Goal: Communication & Community: Answer question/provide support

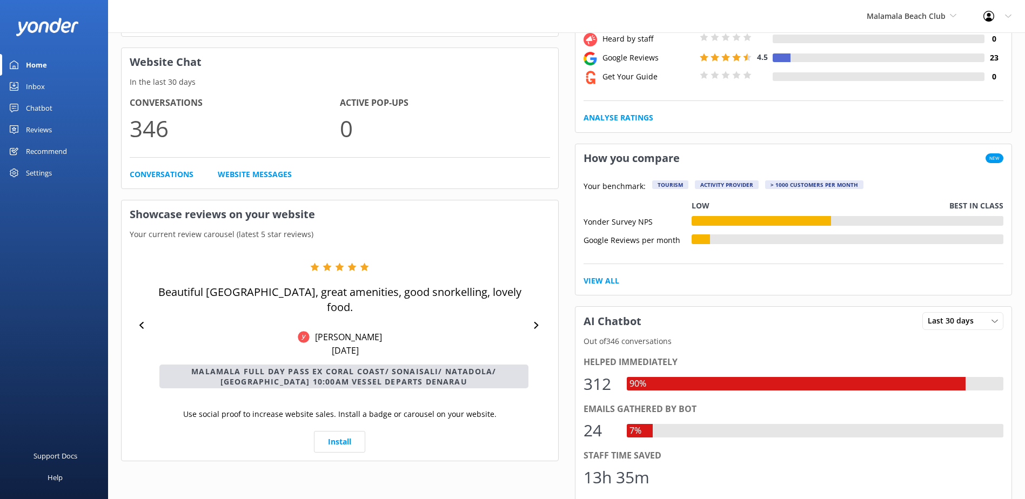
scroll to position [270, 0]
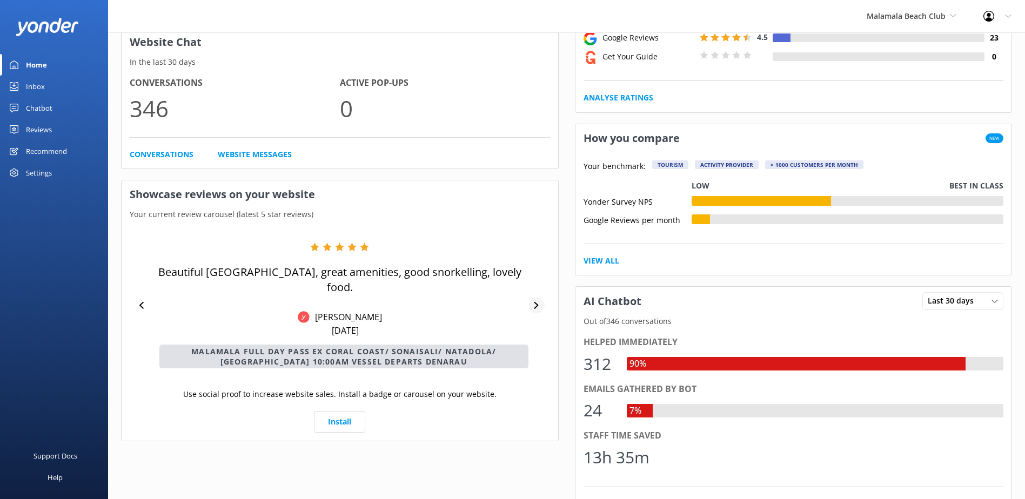
click at [531, 301] on div at bounding box center [536, 305] width 16 height 16
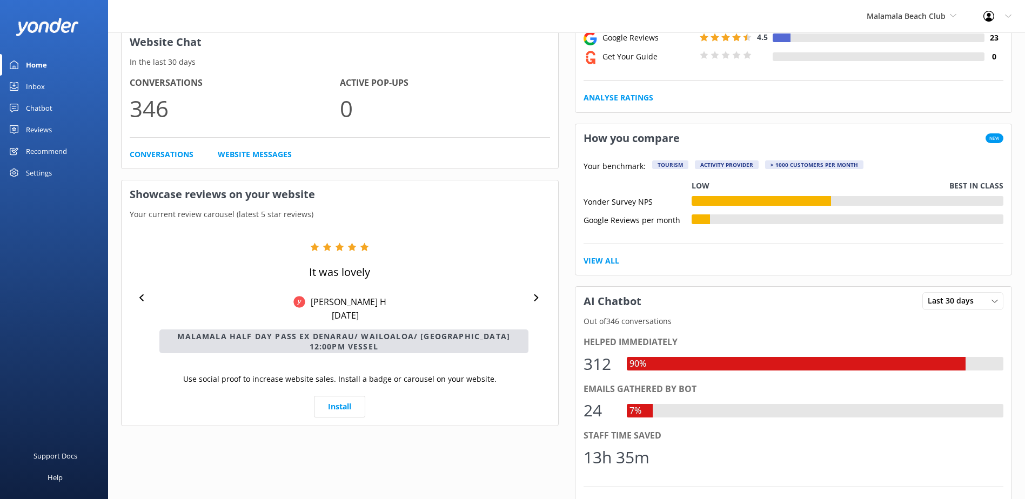
click at [531, 301] on div "It was lovely WHYTE H Aug 17, 2025 Malamala Half Day Pass ex Denarau/ Wailoaloa…" at bounding box center [340, 297] width 420 height 111
click at [534, 294] on icon at bounding box center [536, 297] width 7 height 7
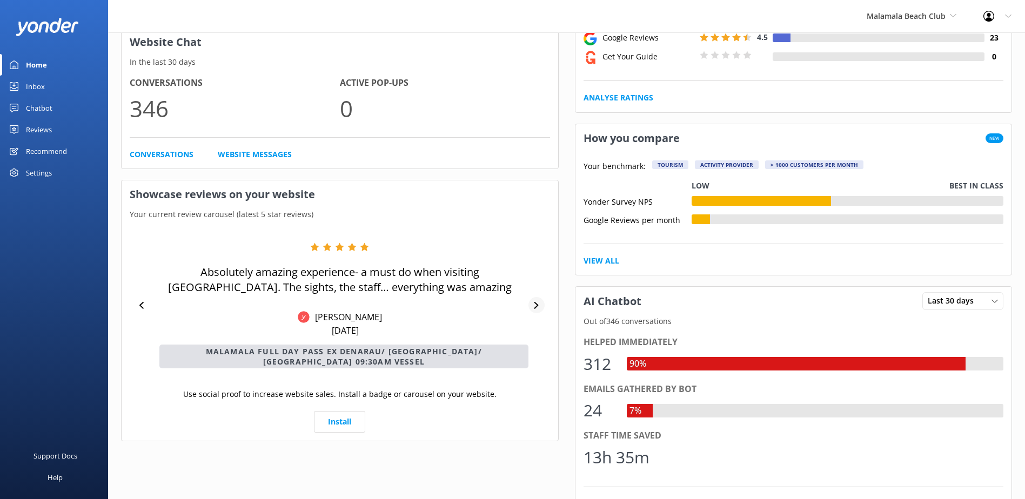
click at [533, 297] on div at bounding box center [536, 305] width 16 height 16
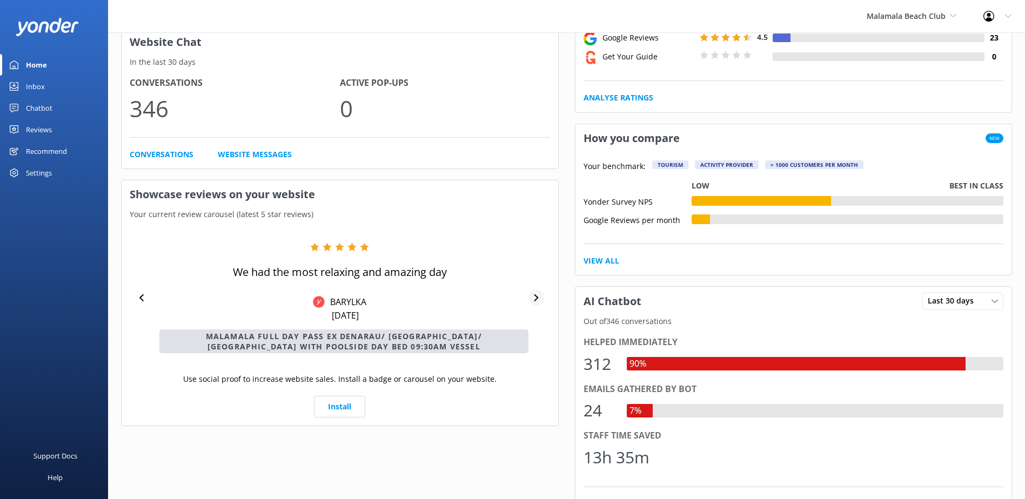
click at [530, 301] on div at bounding box center [536, 297] width 16 height 16
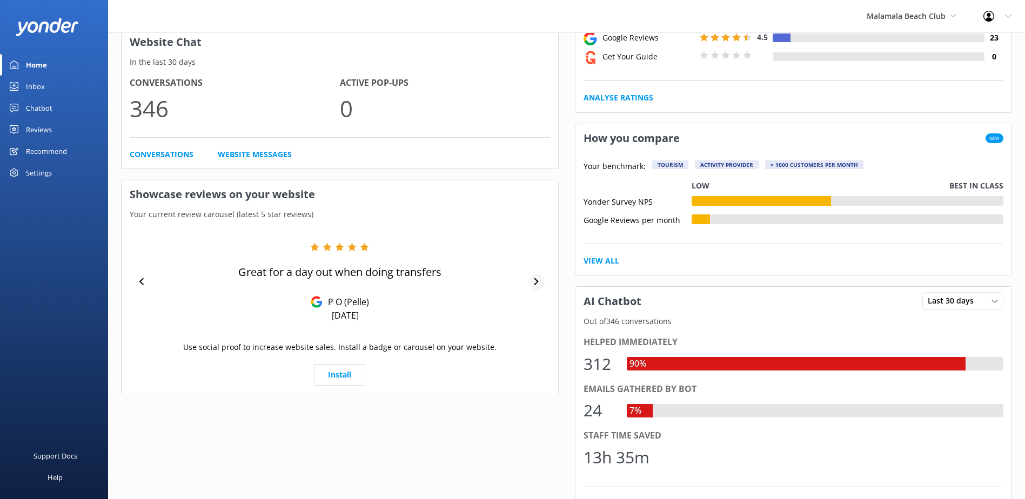
click at [530, 301] on div "Great for a day out when doing transfers P O (Pelle) Aug 16, 2025" at bounding box center [340, 281] width 420 height 79
click at [536, 280] on icon at bounding box center [536, 281] width 4 height 7
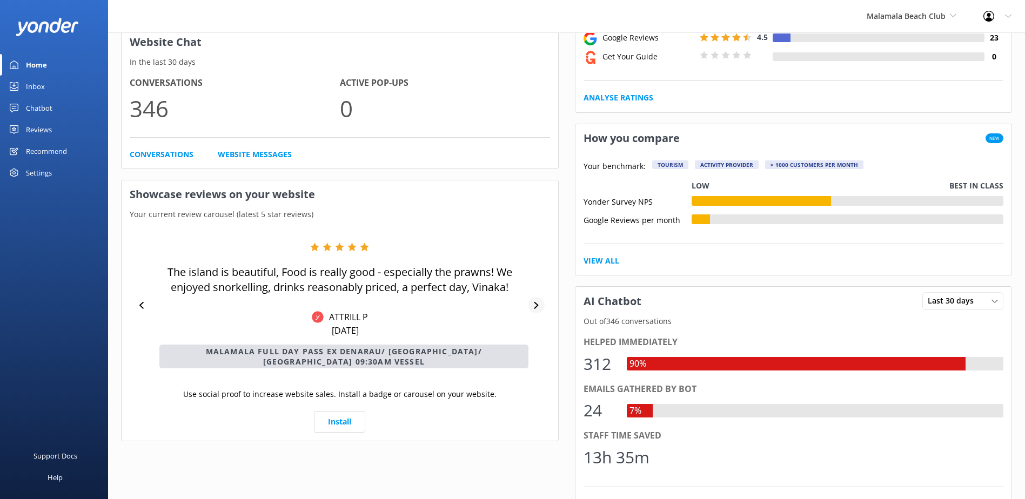
click at [538, 302] on icon at bounding box center [536, 305] width 7 height 7
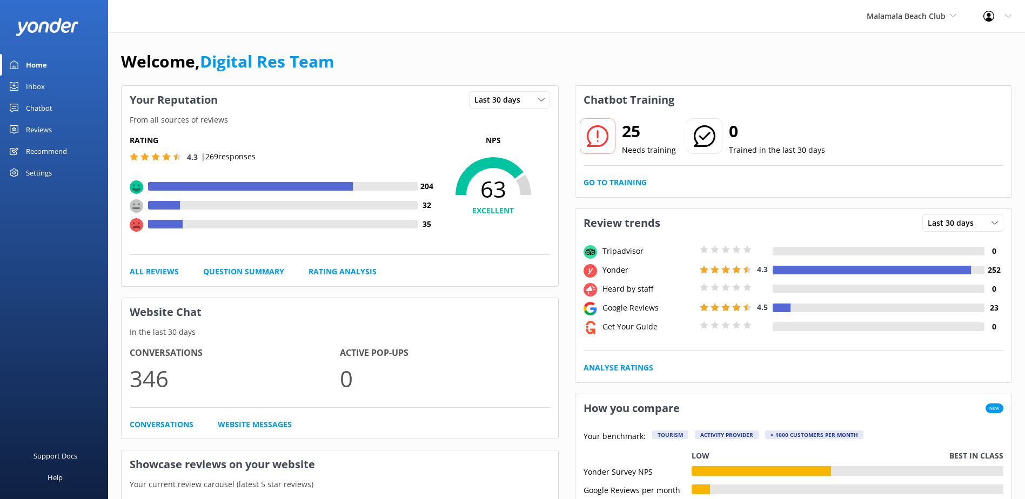
click at [830, 62] on div "Welcome, Digital Res Team" at bounding box center [566, 67] width 891 height 37
click at [917, 18] on span "Malamala Beach Club" at bounding box center [905, 16] width 79 height 10
click at [911, 45] on link "South Sea Sailing" at bounding box center [907, 45] width 108 height 26
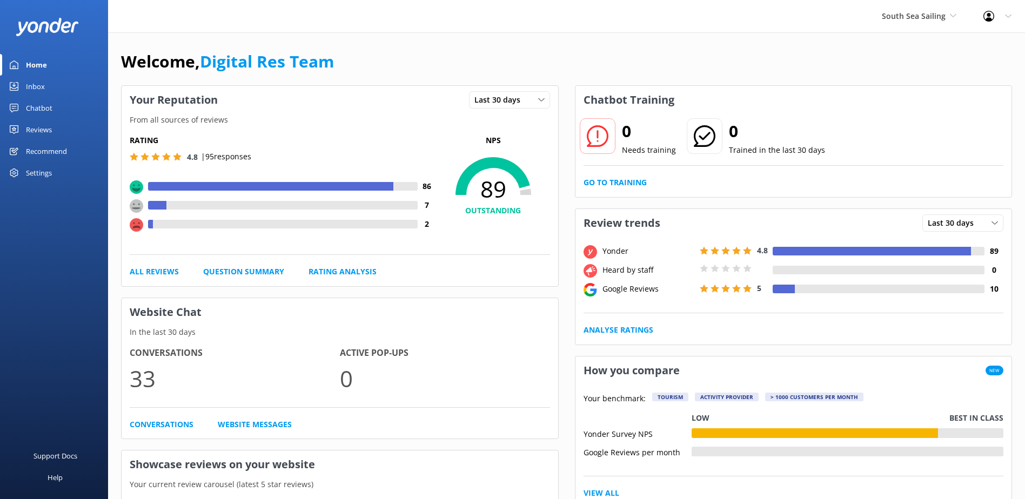
click at [28, 86] on div "Inbox" at bounding box center [35, 87] width 19 height 22
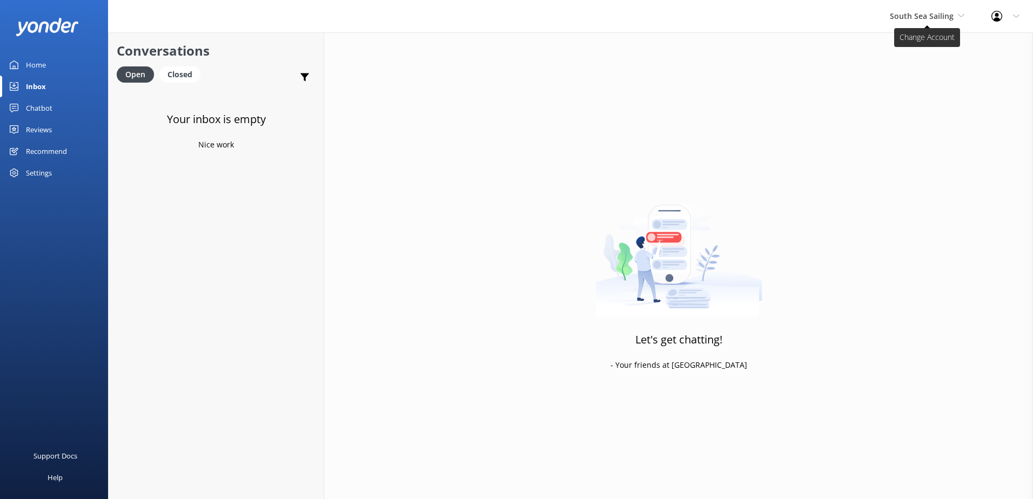
click at [940, 14] on span "South Sea Sailing" at bounding box center [922, 16] width 64 height 10
click at [925, 71] on link "South Sea Cruises" at bounding box center [930, 71] width 108 height 26
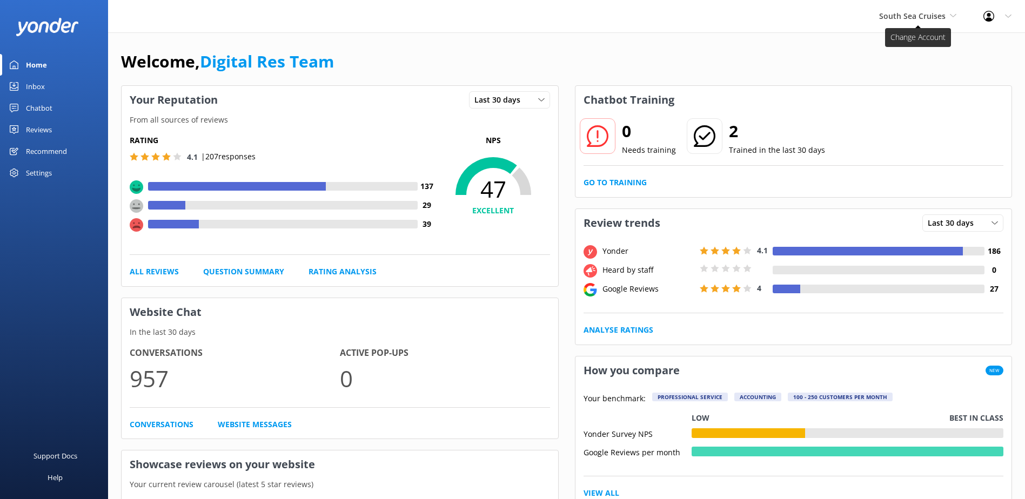
click at [899, 17] on span "South Sea Cruises" at bounding box center [912, 16] width 66 height 10
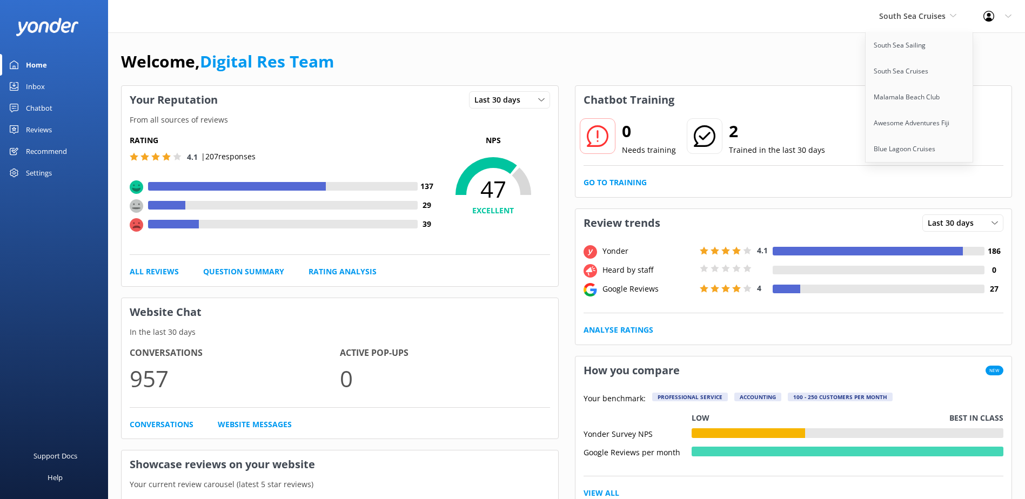
click at [36, 81] on div "Inbox" at bounding box center [35, 87] width 19 height 22
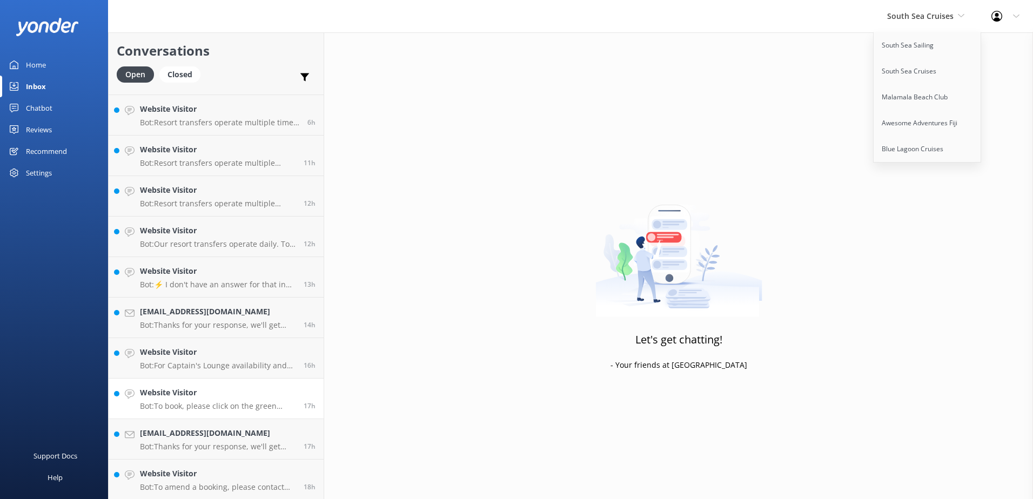
scroll to position [157, 0]
click at [233, 478] on h4 "Website Visitor" at bounding box center [218, 473] width 156 height 12
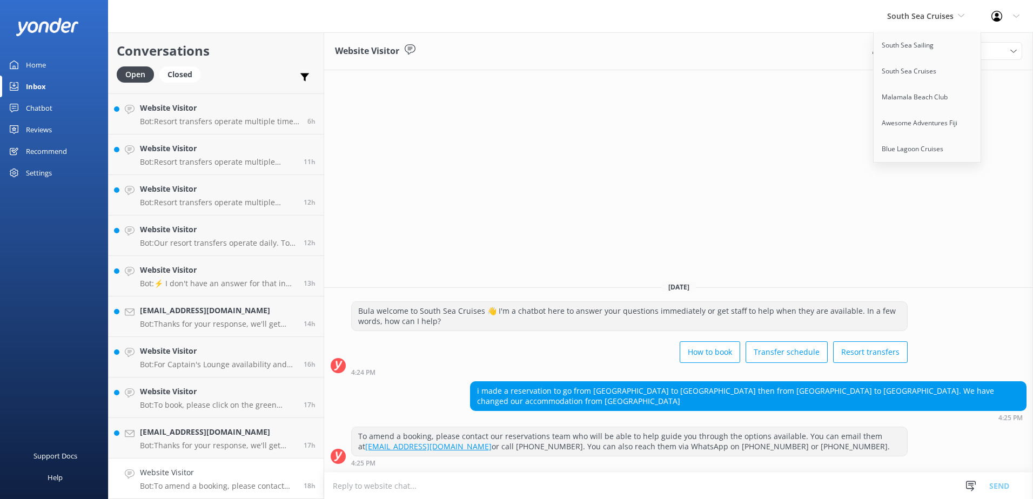
click at [804, 89] on div "Website Visitor Assign user Alyssa Sonya Digital Res Team Brenda Fenton Asena N…" at bounding box center [678, 265] width 709 height 467
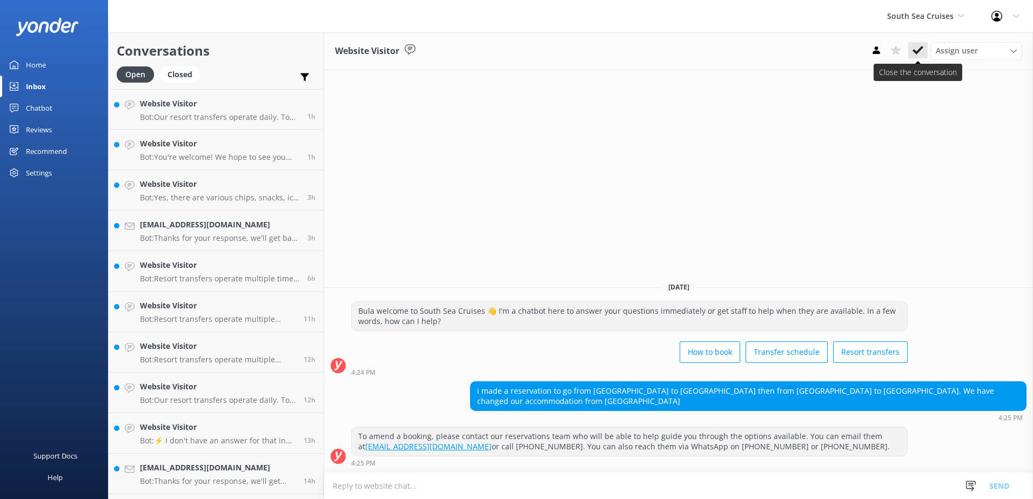
click at [922, 46] on icon at bounding box center [917, 50] width 11 height 11
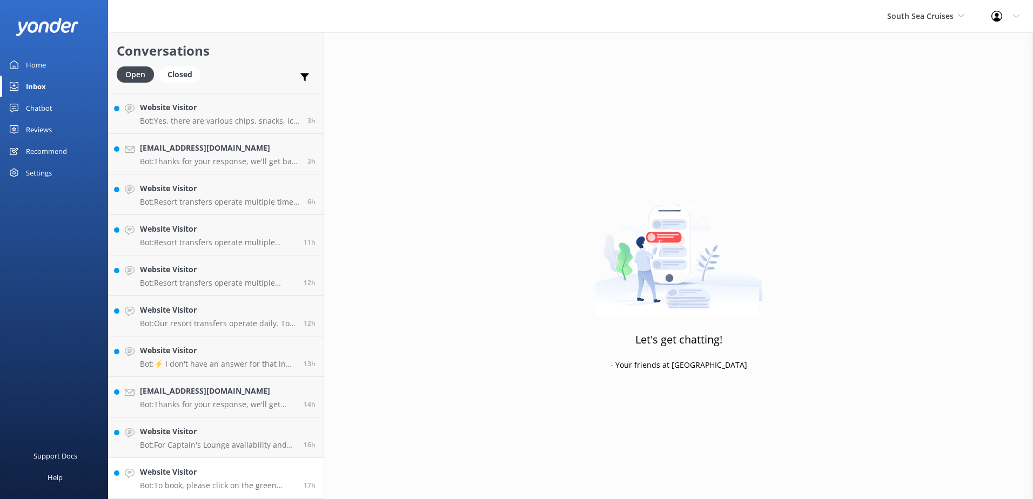
scroll to position [117, 0]
click at [243, 471] on h4 "[EMAIL_ADDRESS][DOMAIN_NAME]" at bounding box center [218, 473] width 156 height 12
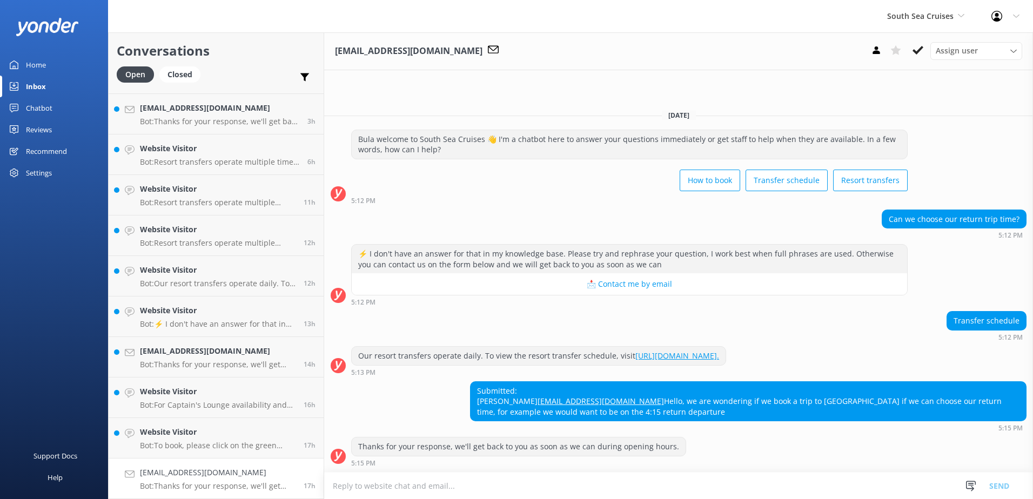
click at [461, 486] on textarea at bounding box center [678, 486] width 709 height 26
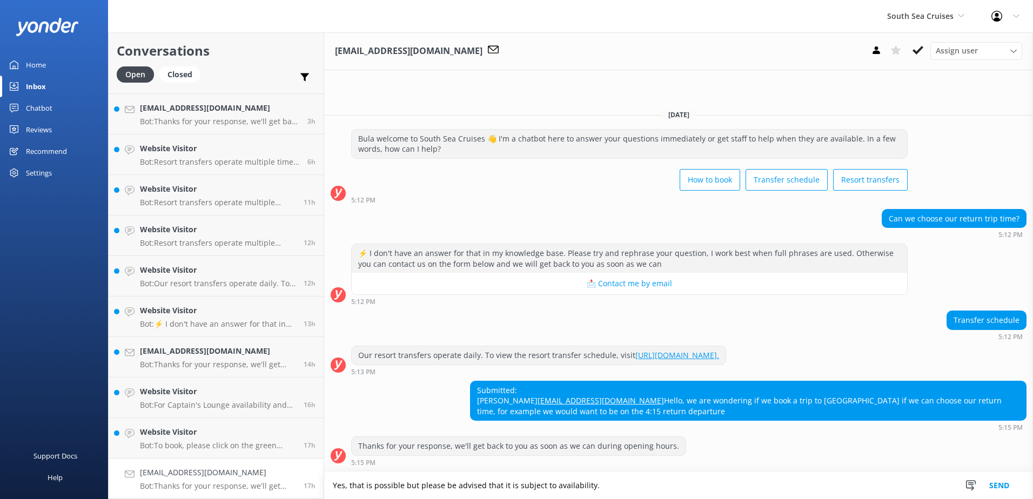
type textarea "Yes, that is possible but please be advised that it is subject to availability."
click at [1005, 486] on button "Send" at bounding box center [999, 485] width 41 height 27
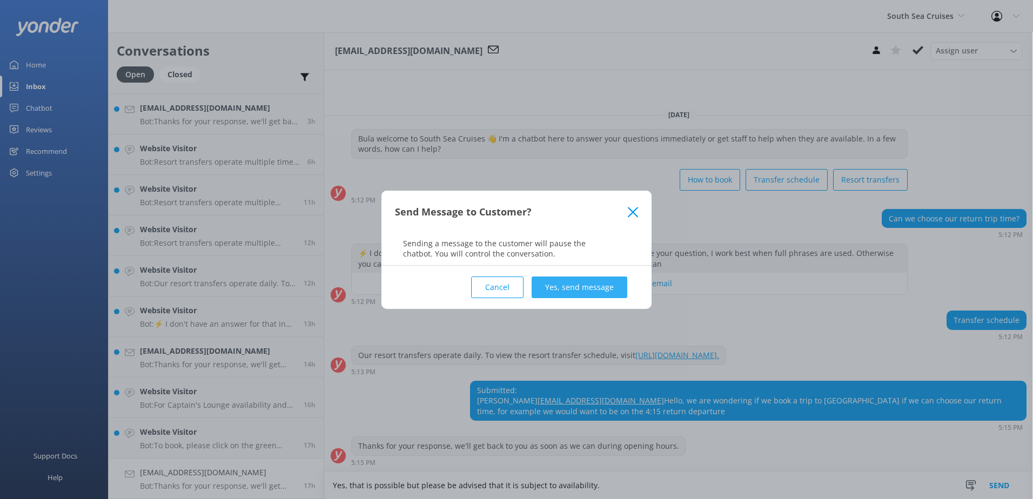
click at [563, 287] on button "Yes, send message" at bounding box center [579, 288] width 96 height 22
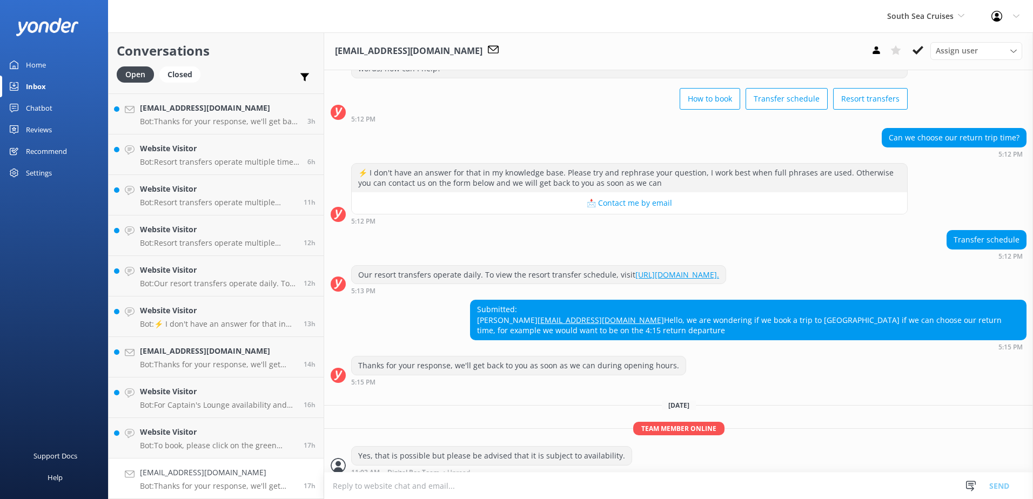
scroll to position [80, 0]
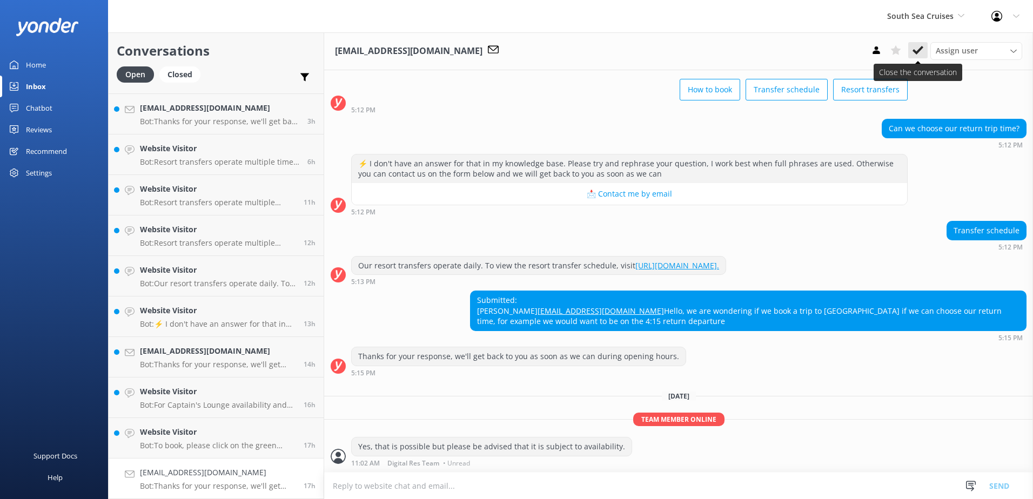
click at [926, 52] on button at bounding box center [917, 50] width 19 height 16
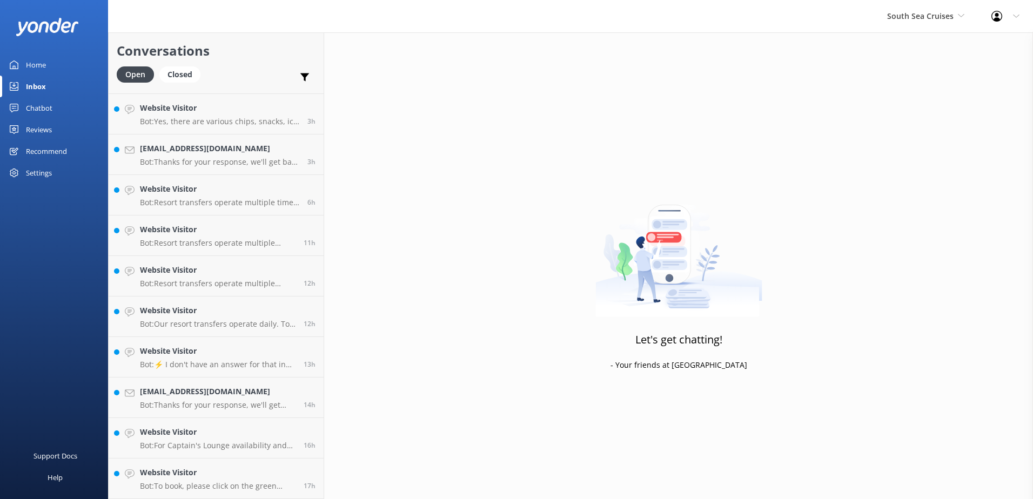
scroll to position [76, 0]
click at [289, 466] on link "Website Visitor Bot: To book, please click on the green Book Now button on our …" at bounding box center [216, 479] width 215 height 41
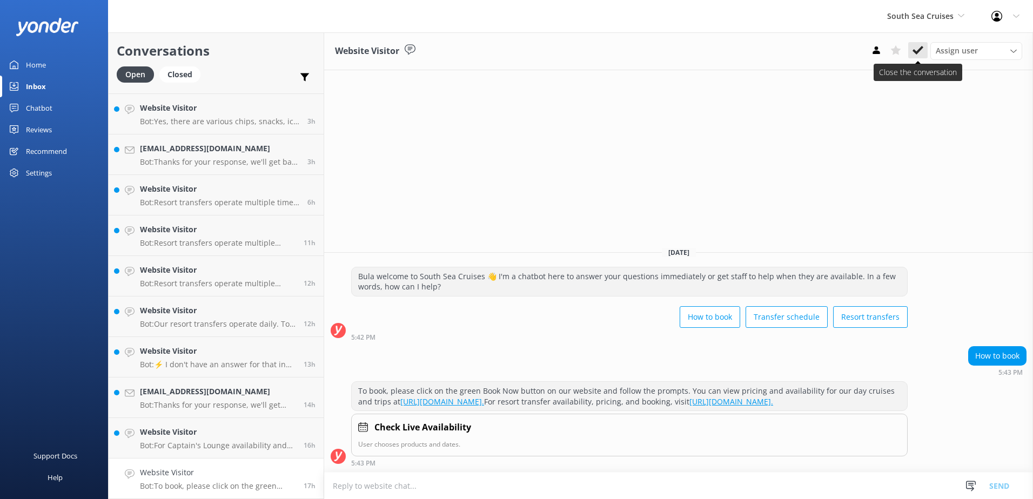
click at [918, 43] on button at bounding box center [917, 50] width 19 height 16
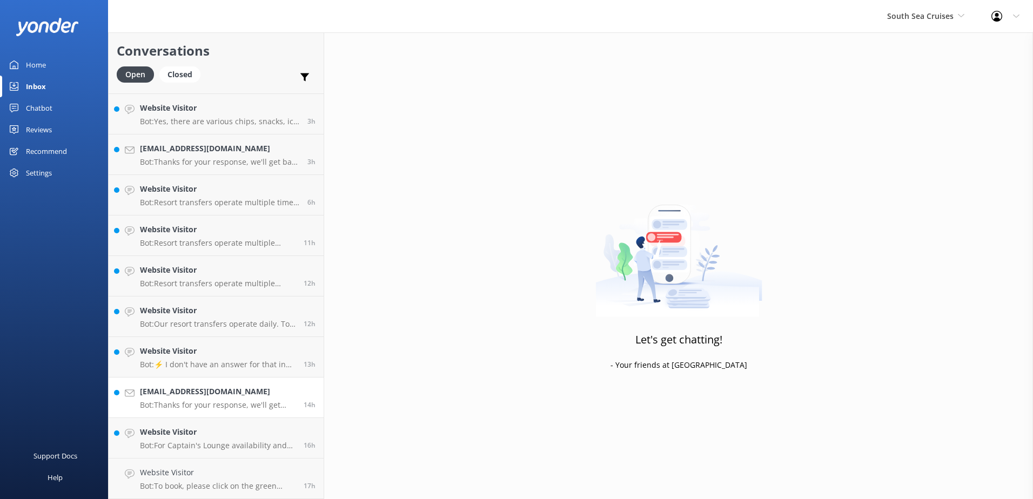
scroll to position [36, 0]
click at [272, 477] on h4 "Website Visitor" at bounding box center [218, 473] width 156 height 12
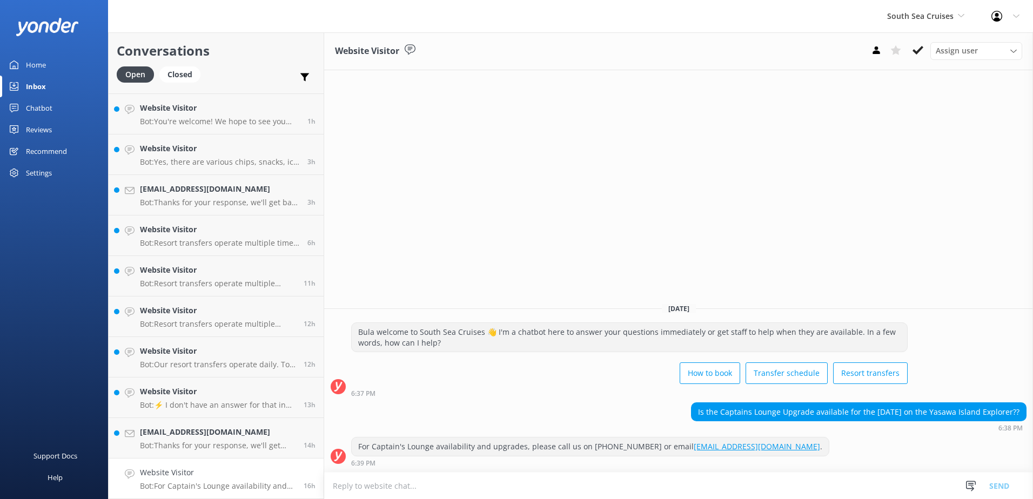
click at [414, 486] on textarea at bounding box center [678, 486] width 709 height 26
click at [588, 486] on textarea "Please be advised that the Captains Lounge is only for Resort Transfers, not da…" at bounding box center [678, 485] width 709 height 27
click at [513, 485] on textarea "Please be advised that the Captains Lounge is only for Resort Transfers, not da…" at bounding box center [678, 485] width 709 height 27
type textarea "Please be advised that the Captains Lounge is for Resort Transfers only, not da…"
click at [1000, 484] on button "Send" at bounding box center [999, 485] width 41 height 27
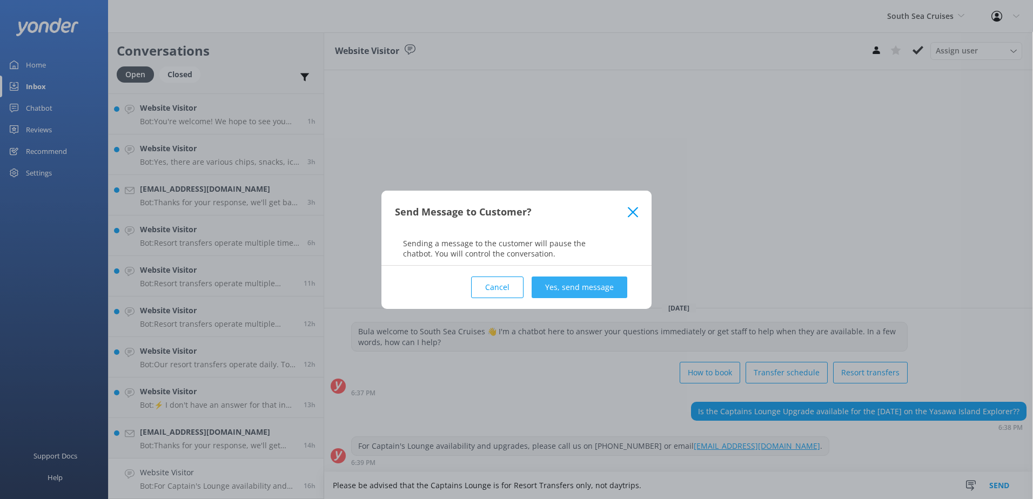
click at [600, 279] on button "Yes, send message" at bounding box center [579, 288] width 96 height 22
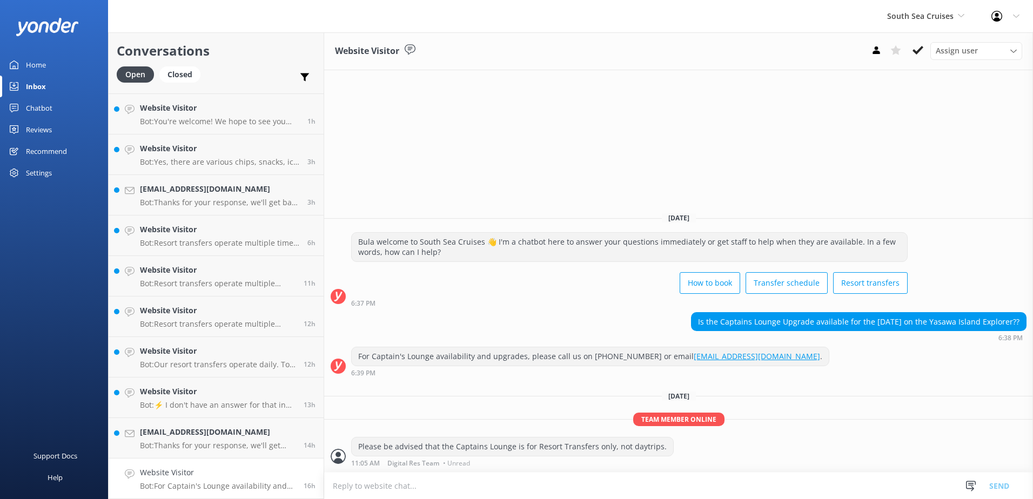
click at [911, 50] on button at bounding box center [917, 50] width 19 height 16
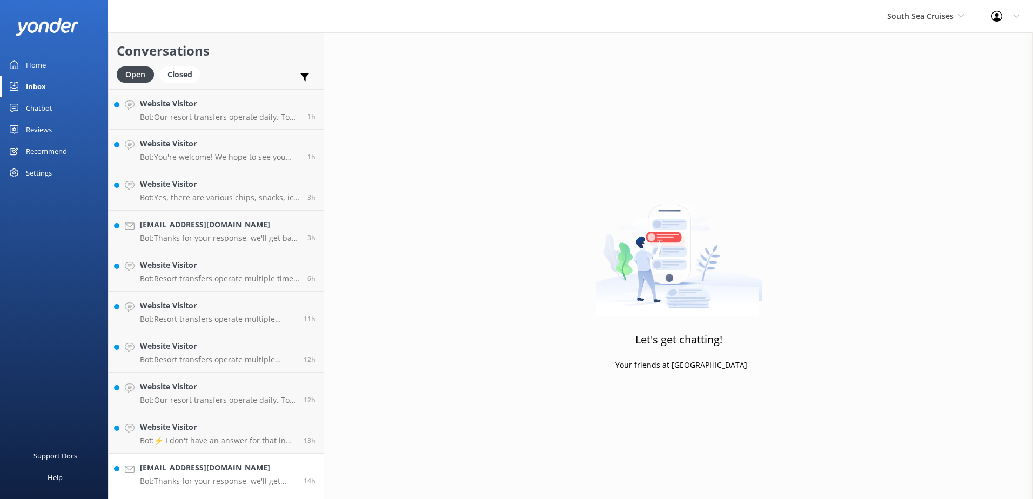
click at [260, 457] on link "[EMAIL_ADDRESS][DOMAIN_NAME] Bot: Thanks for your response, we'll get back to y…" at bounding box center [216, 474] width 215 height 41
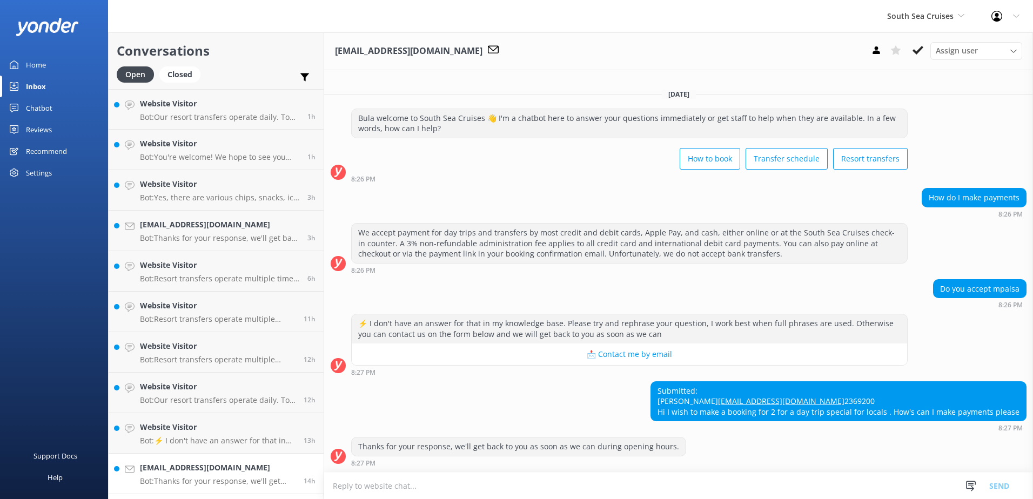
scroll to position [11, 0]
click at [402, 486] on textarea at bounding box center [678, 486] width 709 height 26
click at [248, 430] on h4 "Website Visitor" at bounding box center [218, 427] width 156 height 12
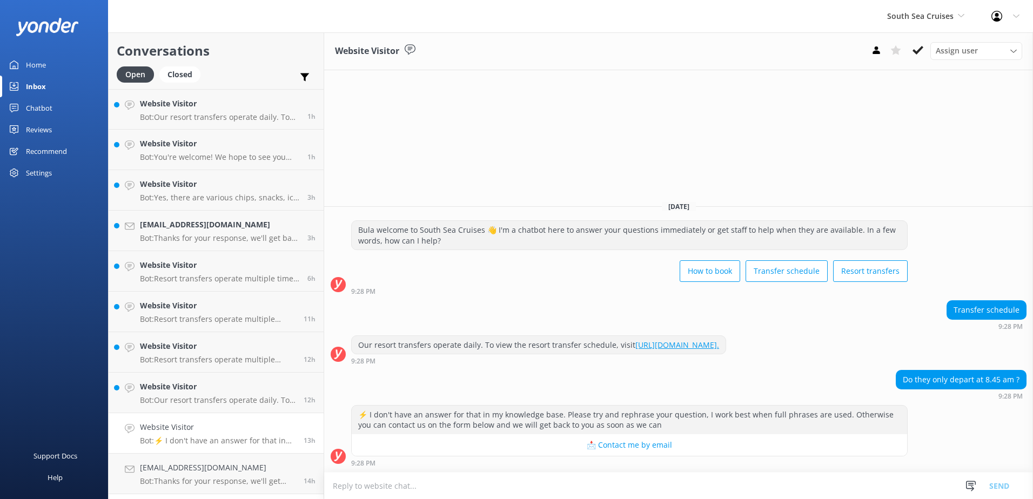
click at [456, 489] on textarea at bounding box center [678, 486] width 709 height 26
click at [641, 483] on textarea "For Yasawa Island transfers yes, there is only one departure everyday - at 08:4…" at bounding box center [678, 485] width 709 height 27
type textarea "For Yasawa Island transfers yes, there is only one departure everyday - at 08:4…"
click at [1001, 488] on button "Send" at bounding box center [999, 485] width 41 height 27
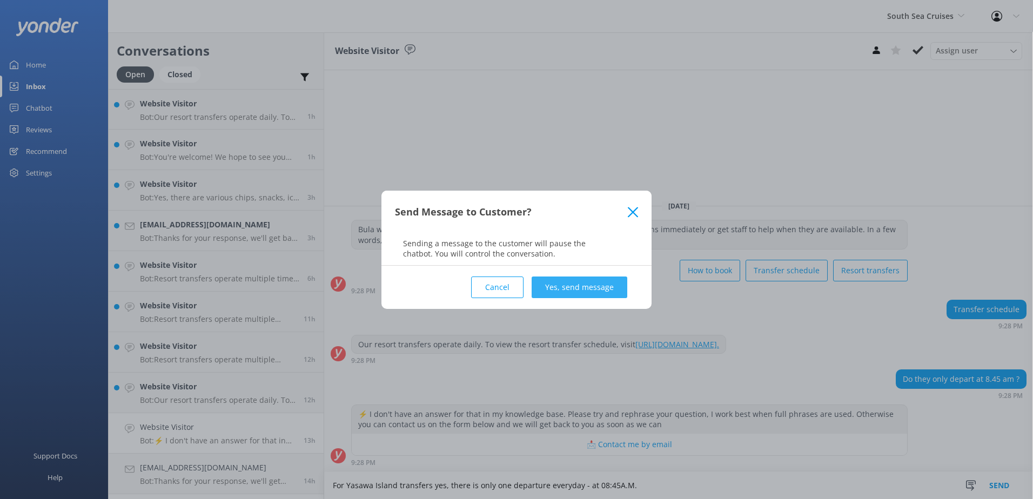
click at [588, 283] on button "Yes, send message" at bounding box center [579, 288] width 96 height 22
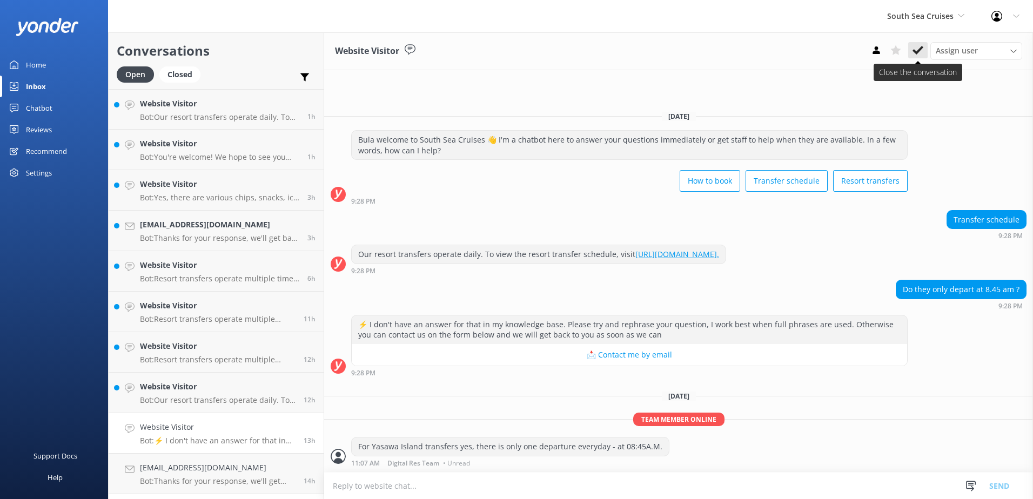
click at [918, 47] on icon at bounding box center [917, 50] width 11 height 11
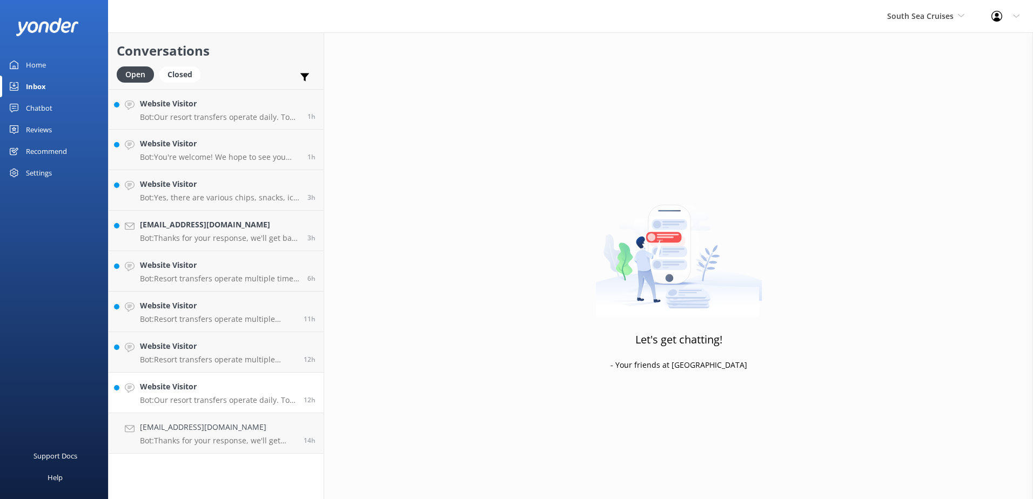
click at [281, 390] on h4 "Website Visitor" at bounding box center [218, 387] width 156 height 12
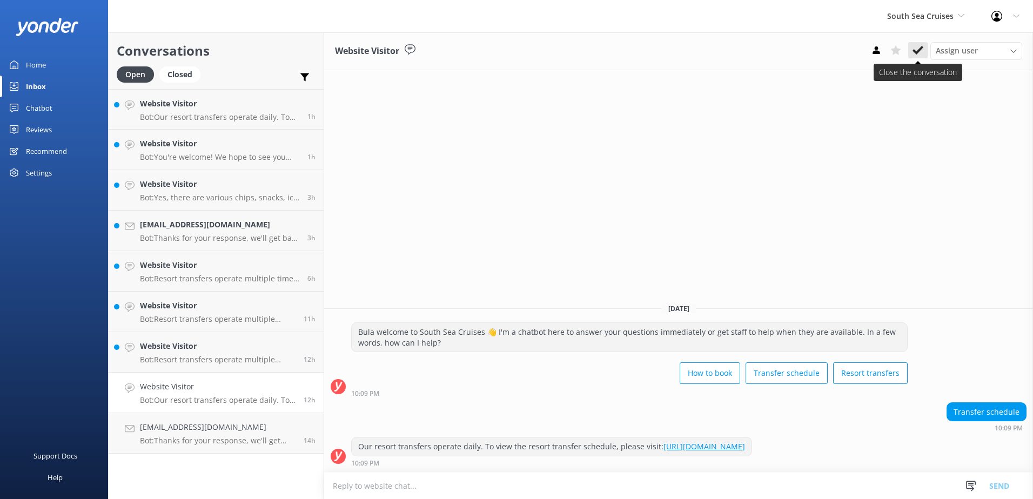
click at [919, 50] on use at bounding box center [917, 50] width 11 height 9
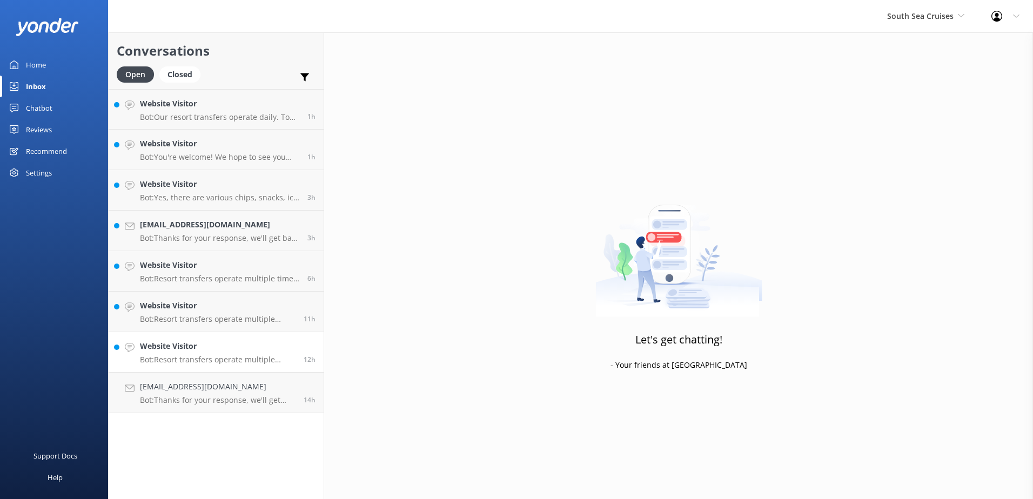
click at [210, 343] on h4 "Website Visitor" at bounding box center [218, 346] width 156 height 12
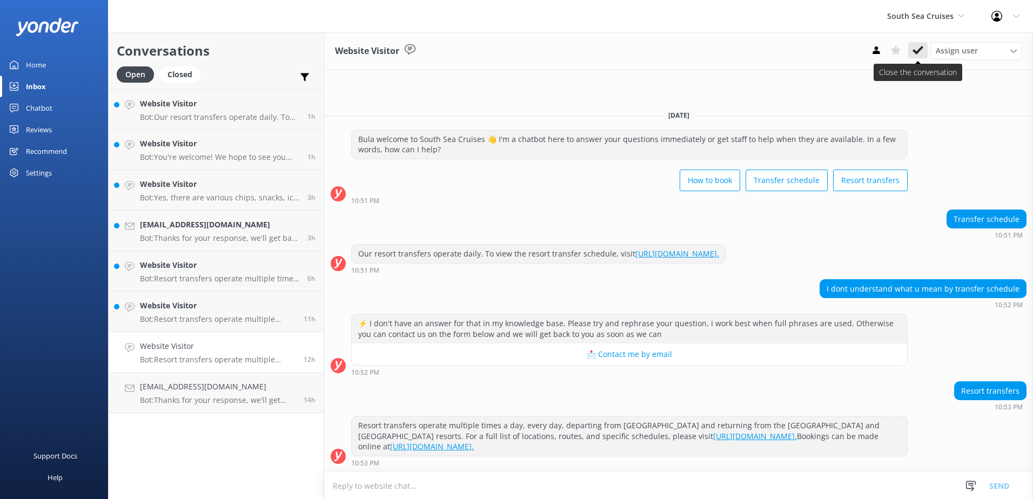
click at [914, 50] on use at bounding box center [917, 50] width 11 height 9
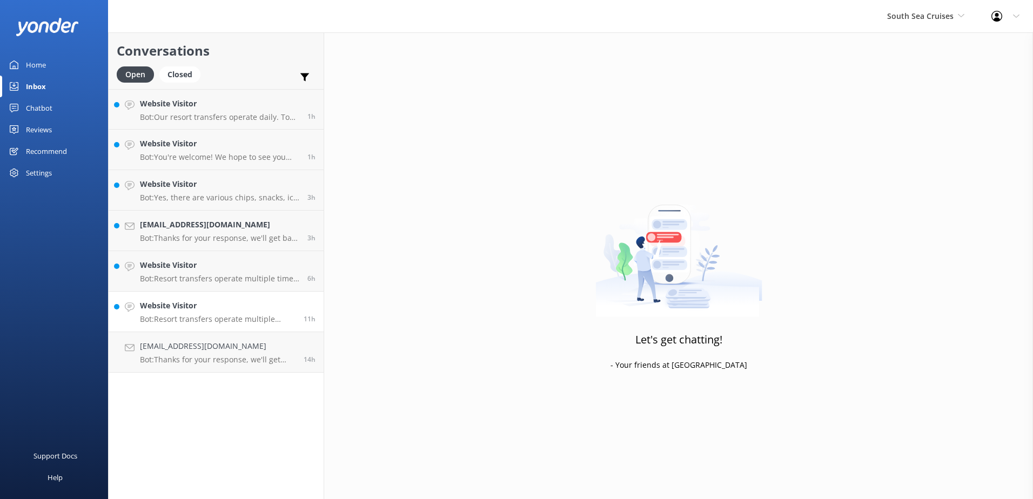
click at [253, 313] on div "Website Visitor Bot: Resort transfers operate multiple times a day, every day, …" at bounding box center [218, 312] width 156 height 24
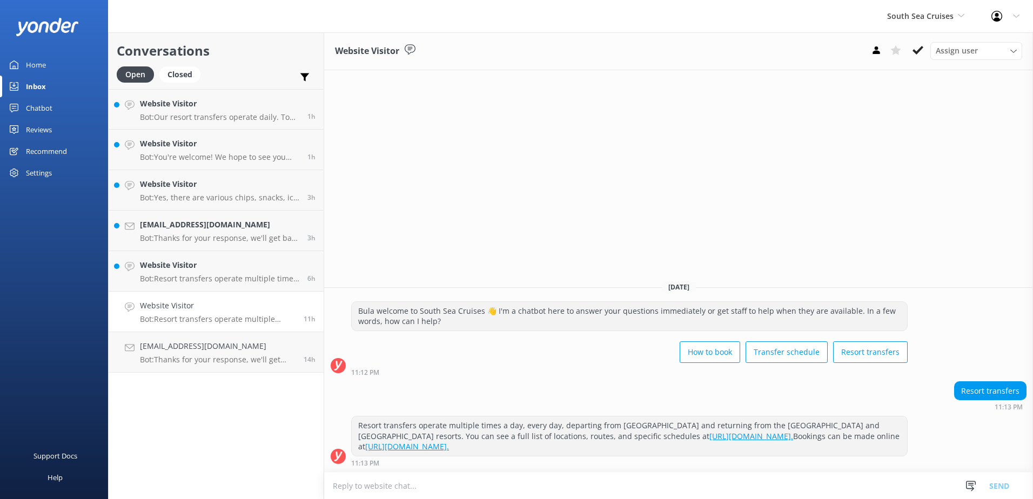
click at [915, 44] on button at bounding box center [917, 50] width 19 height 16
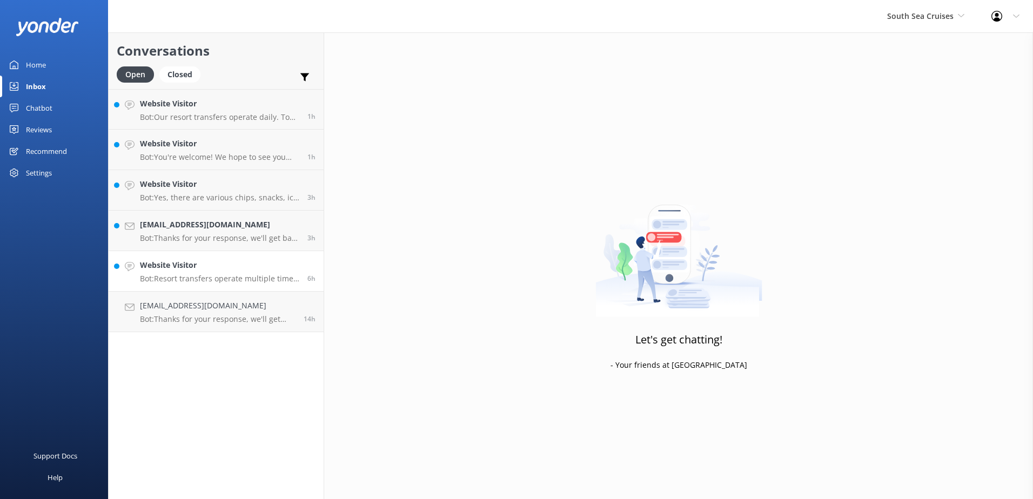
click at [228, 274] on p "Bot: Resort transfers operate multiple times a day, every day, departing from […" at bounding box center [219, 279] width 159 height 10
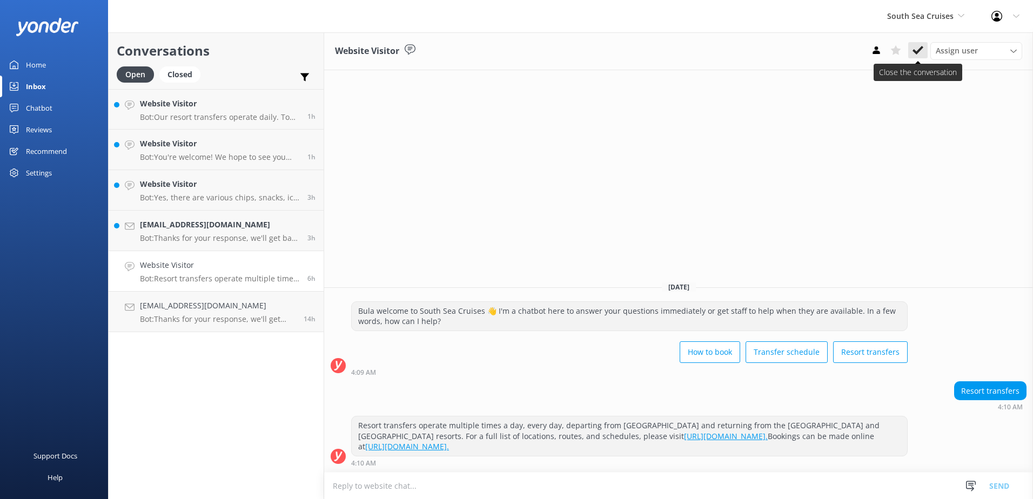
click at [915, 52] on use at bounding box center [917, 50] width 11 height 9
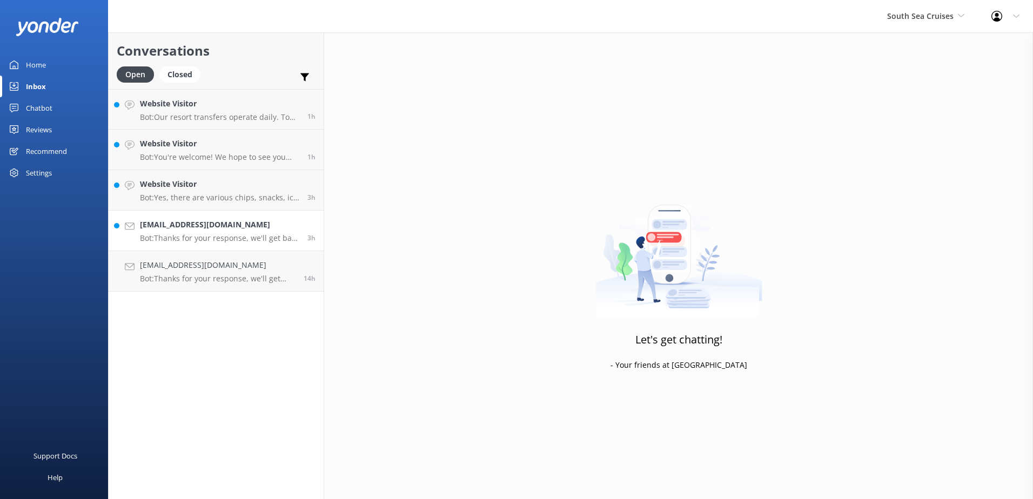
click at [268, 223] on h4 "[EMAIL_ADDRESS][DOMAIN_NAME]" at bounding box center [219, 225] width 159 height 12
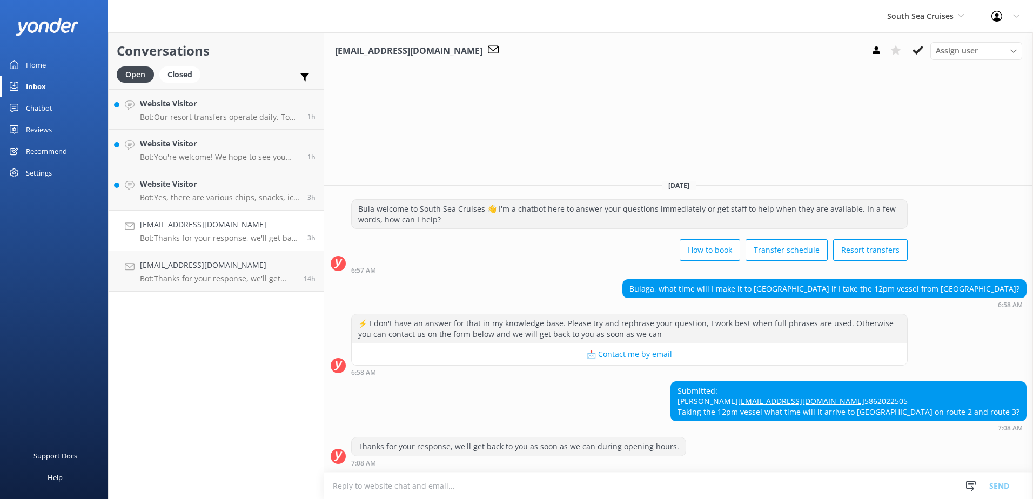
click at [441, 489] on textarea at bounding box center [678, 486] width 709 height 26
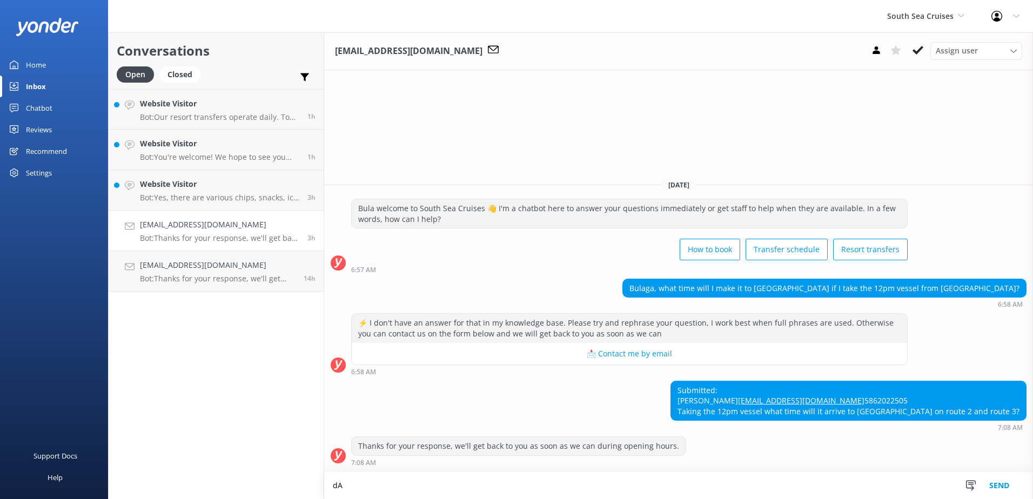
type textarea "d"
type textarea "Depart Port at 12:15P.M. and arrive at [GEOGRAPHIC_DATA] at 12:50P.M."
click at [993, 486] on button "Send" at bounding box center [999, 485] width 41 height 27
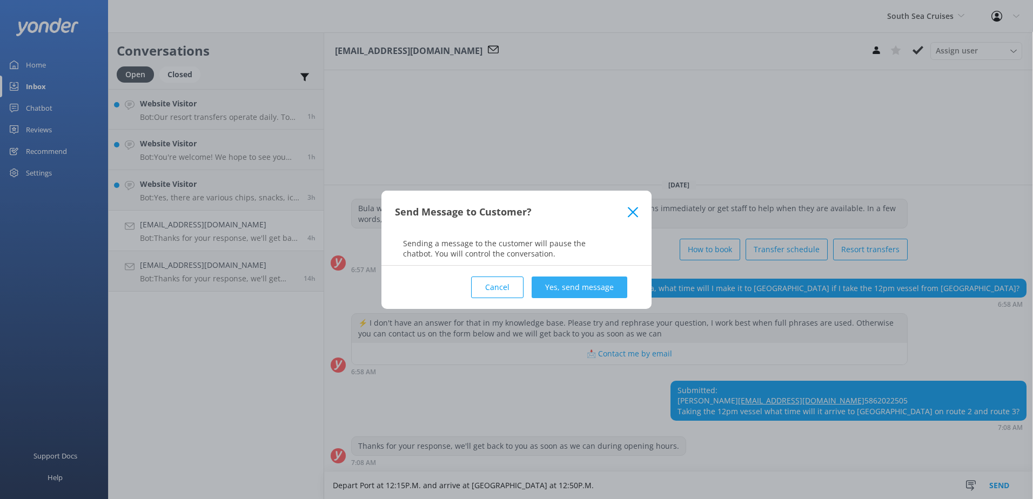
click at [578, 281] on button "Yes, send message" at bounding box center [579, 288] width 96 height 22
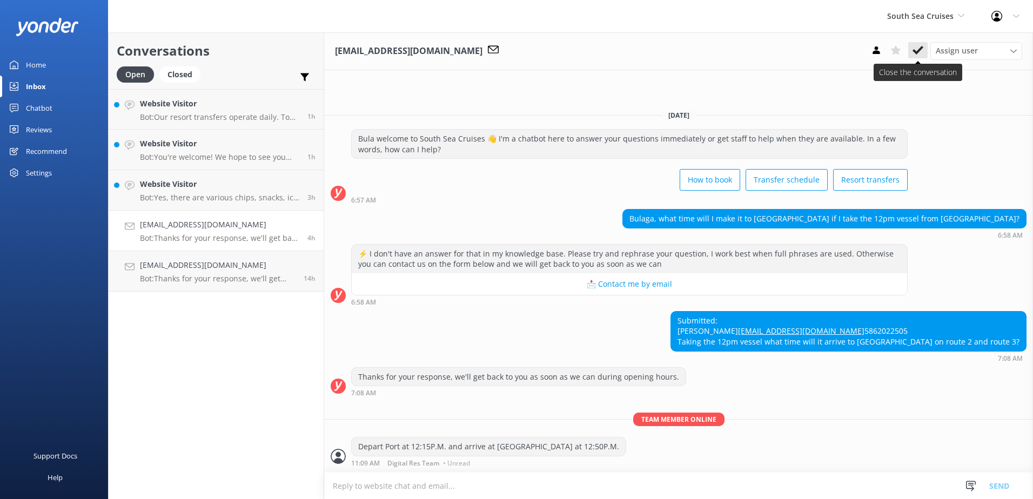
click at [915, 51] on use at bounding box center [917, 50] width 11 height 9
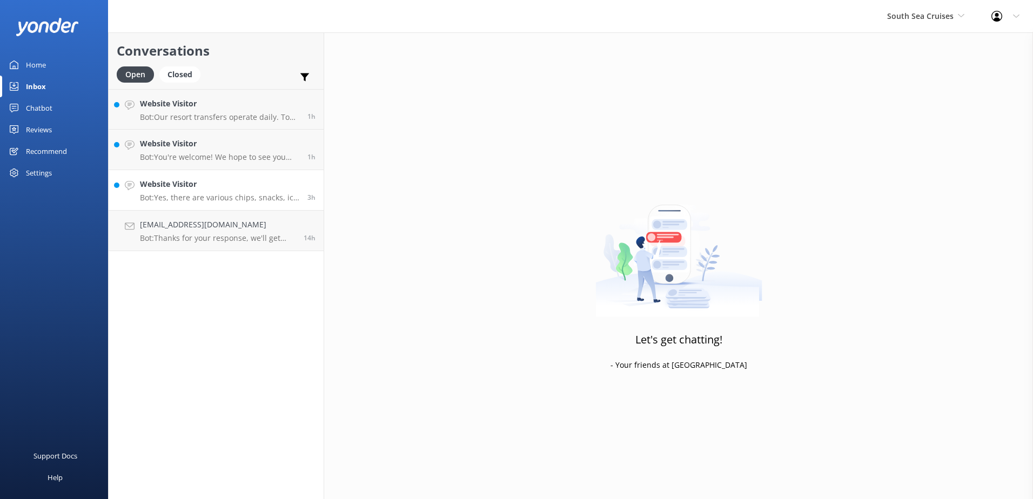
click at [299, 197] on div "3h" at bounding box center [307, 190] width 16 height 24
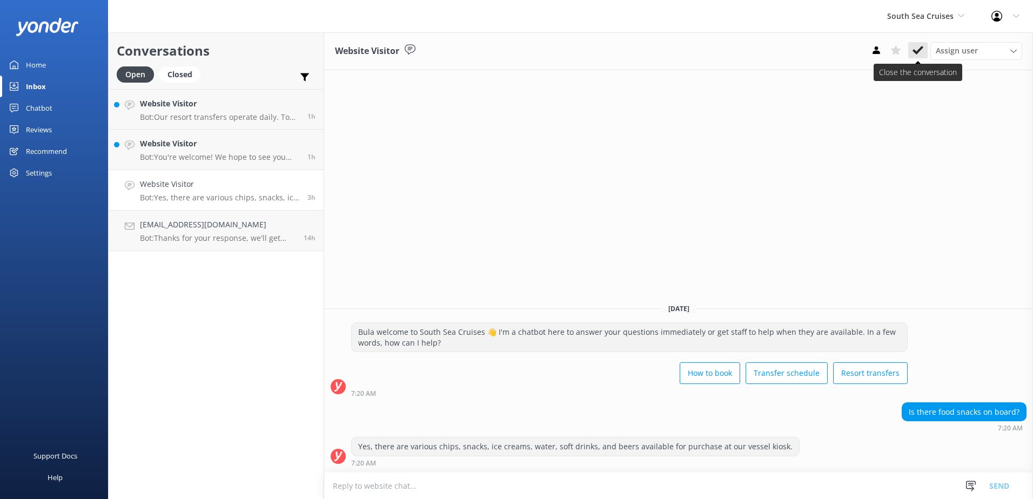
click at [917, 53] on use at bounding box center [917, 50] width 11 height 9
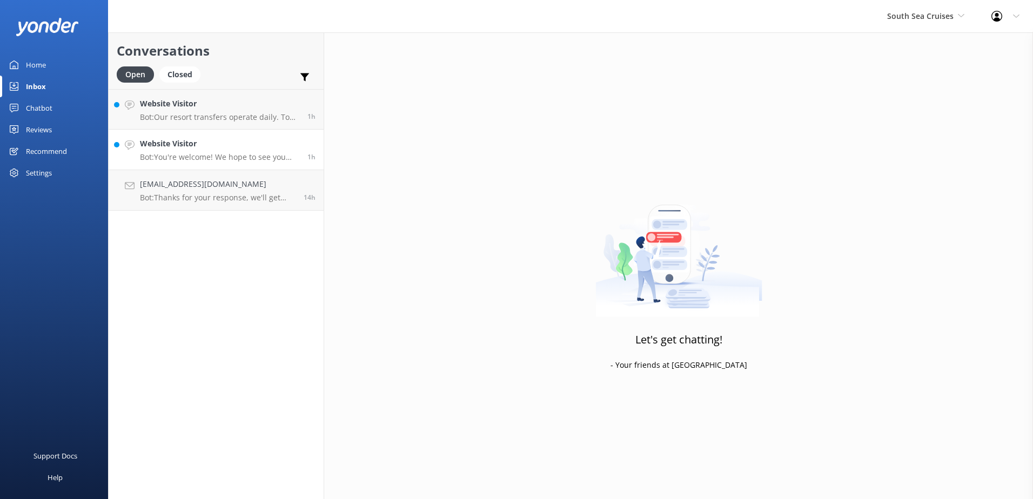
click at [287, 144] on h4 "Website Visitor" at bounding box center [219, 144] width 159 height 12
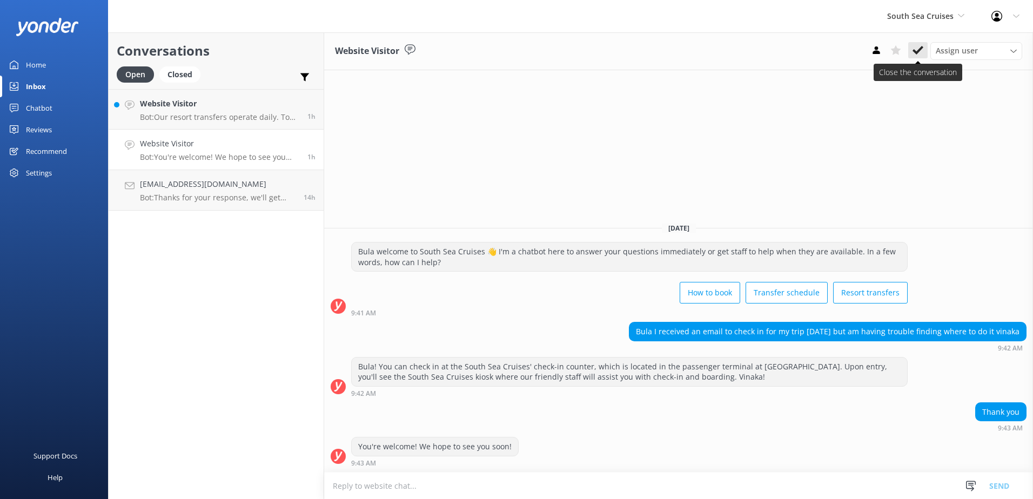
click at [911, 51] on button at bounding box center [917, 50] width 19 height 16
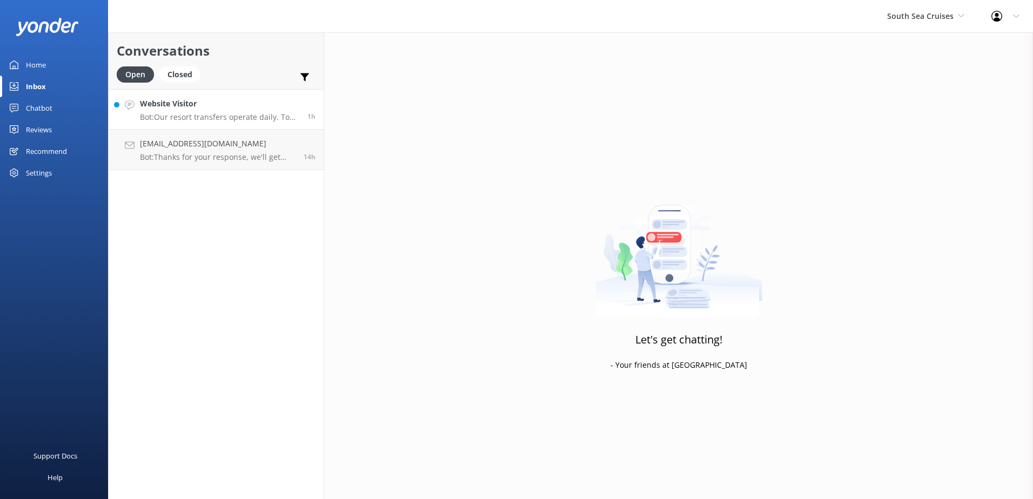
click at [294, 105] on h4 "Website Visitor" at bounding box center [219, 104] width 159 height 12
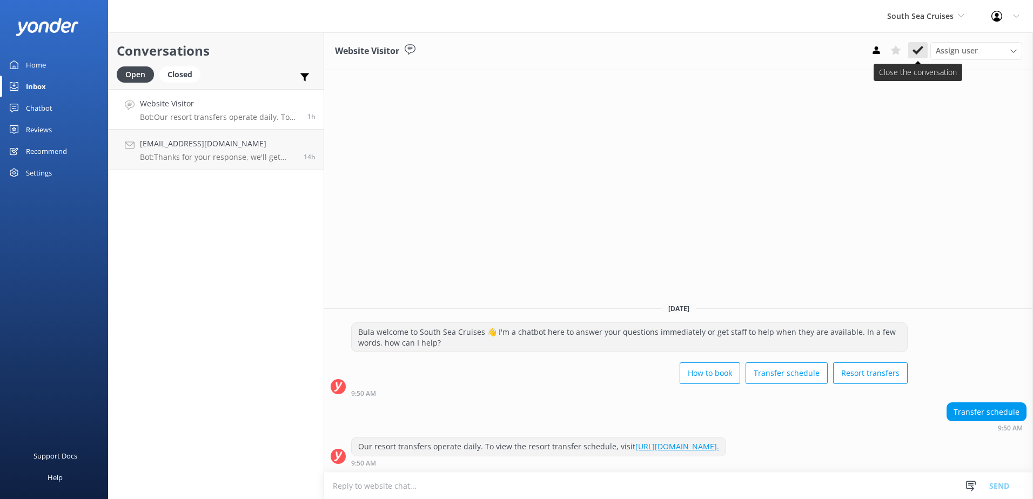
click at [911, 52] on button at bounding box center [917, 50] width 19 height 16
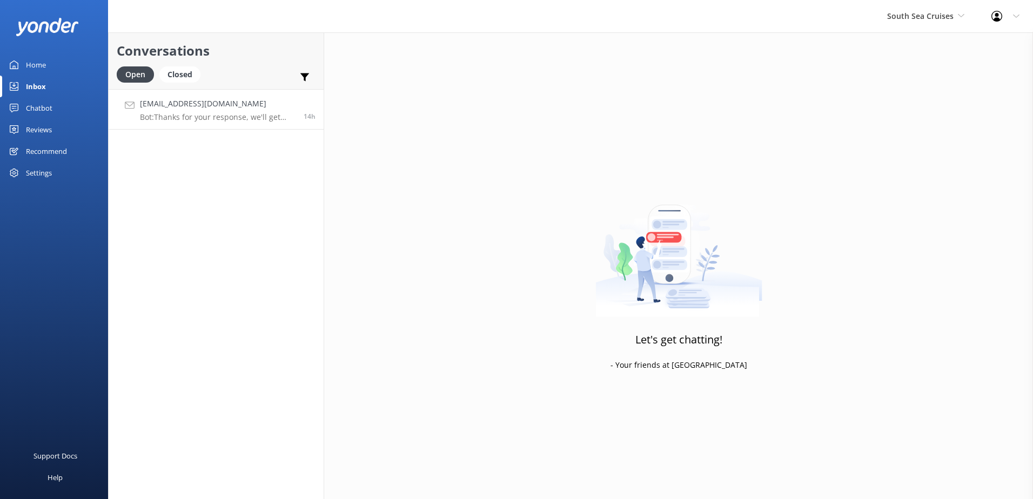
click at [255, 103] on h4 "[EMAIL_ADDRESS][DOMAIN_NAME]" at bounding box center [218, 104] width 156 height 12
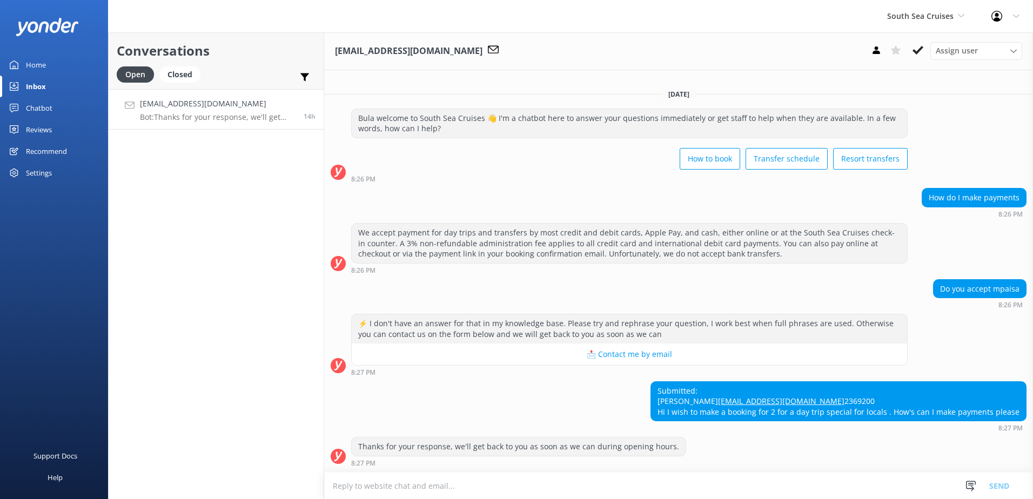
scroll to position [11, 0]
drag, startPoint x: 705, startPoint y: 391, endPoint x: 575, endPoint y: 399, distance: 130.4
click at [571, 400] on div "Submitted: [PERSON_NAME] [PERSON_NAME][EMAIL_ADDRESS][DOMAIN_NAME] 2369200 Hi I…" at bounding box center [678, 406] width 709 height 51
drag, startPoint x: 765, startPoint y: 388, endPoint x: 653, endPoint y: 393, distance: 112.5
click at [653, 393] on div "Submitted: [PERSON_NAME] [PERSON_NAME][EMAIL_ADDRESS][DOMAIN_NAME] 2369200 Hi I…" at bounding box center [838, 401] width 376 height 41
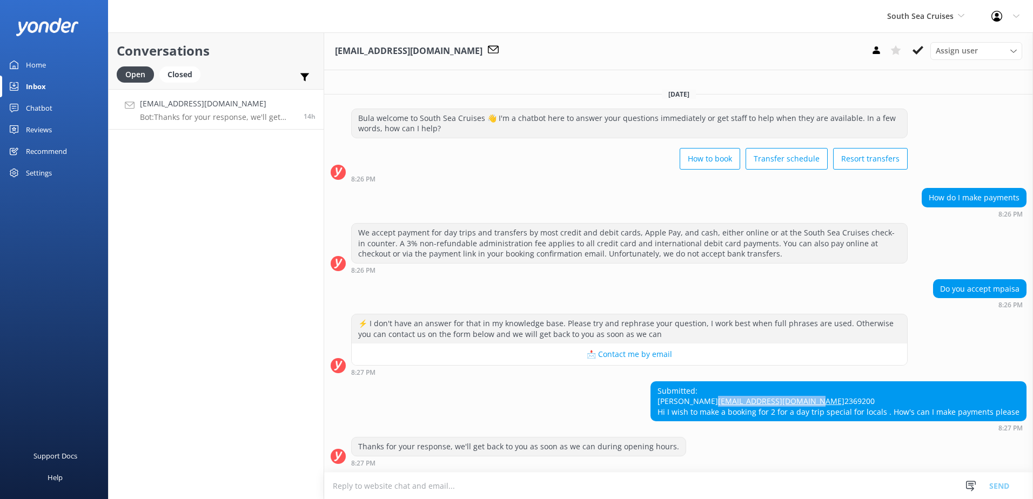
copy link "[EMAIL_ADDRESS][DOMAIN_NAME]"
